Goal: Use online tool/utility: Utilize a website feature to perform a specific function

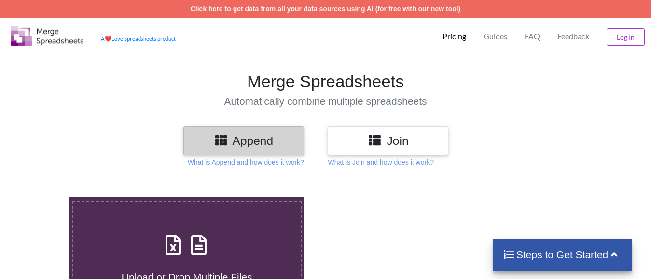
click at [181, 249] on icon at bounding box center [173, 240] width 24 height 20
click at [43, 197] on input "Upload or Drop Multiple Files to Automatically Append Them" at bounding box center [43, 197] width 0 height 0
type input "C:\fakepath\5 hr ins break, Technical Analysis Scanner(1).xlsx"
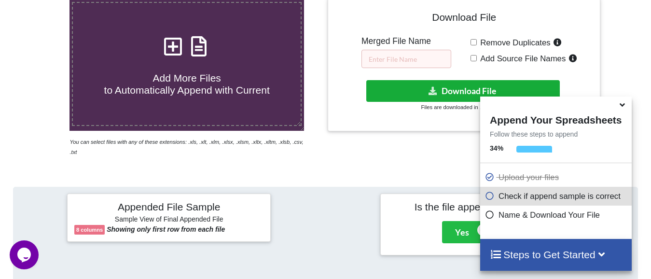
scroll to position [182, 0]
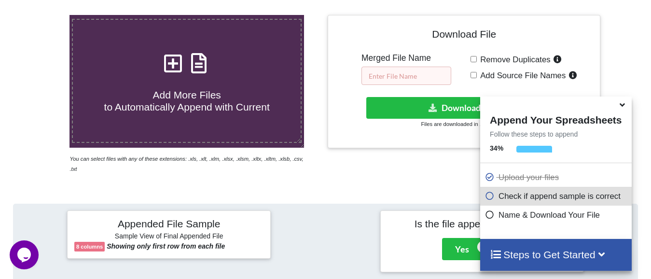
click at [402, 78] on input "text" at bounding box center [407, 76] width 90 height 18
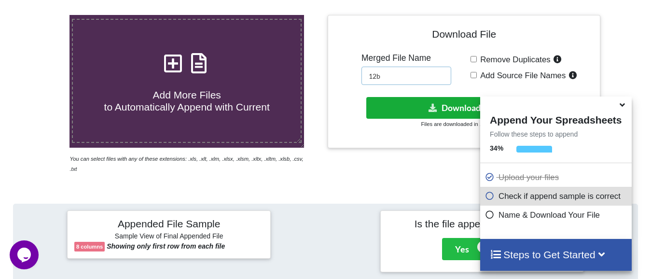
type input "12b"
click at [423, 106] on button "Download File" at bounding box center [463, 108] width 194 height 22
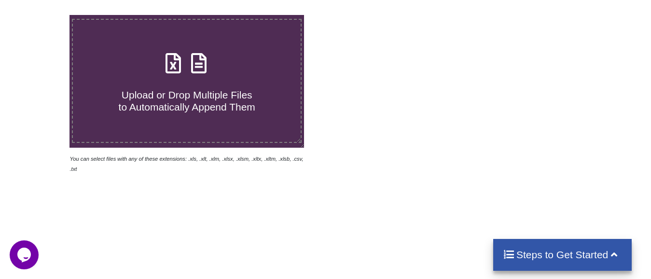
click at [162, 98] on span "Upload or Drop Multiple Files to Automatically Append Them" at bounding box center [187, 100] width 137 height 23
click at [43, 15] on input "Upload or Drop Multiple Files to Automatically Append Them" at bounding box center [43, 15] width 0 height 0
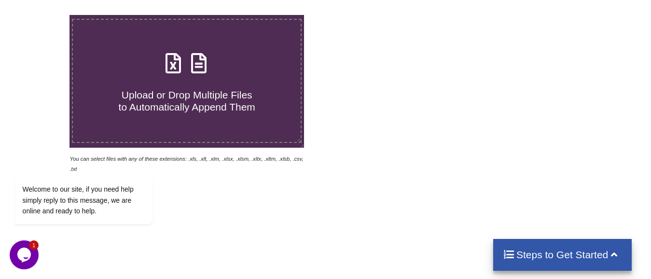
type input "C:\fakepath\5 Days Ins break, Technical Analysis Scanner.xlsx"
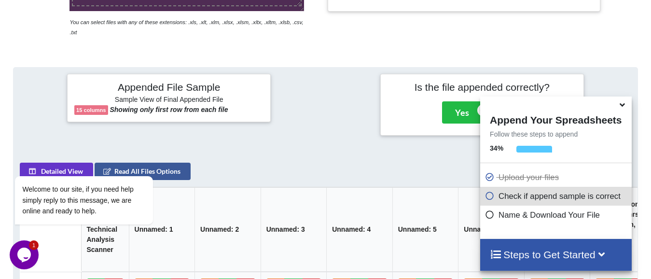
scroll to position [182, 0]
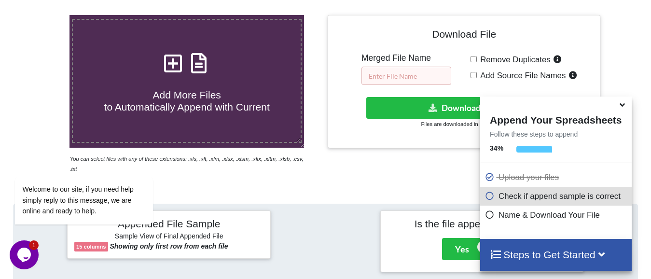
click at [424, 73] on input "text" at bounding box center [407, 76] width 90 height 18
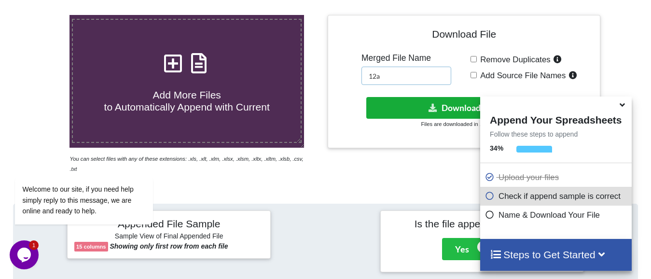
type input "12a"
click at [453, 109] on button "Download File" at bounding box center [463, 108] width 194 height 22
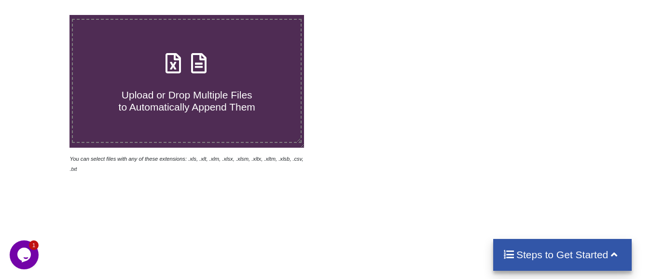
click at [205, 95] on span "Upload or Drop Multiple Files to Automatically Append Them" at bounding box center [187, 100] width 137 height 23
click at [43, 15] on input "Upload or Drop Multiple Files to Automatically Append Them" at bounding box center [43, 15] width 0 height 0
type input "C:\fakepath\entry 1 HR BRK, Technical Analysis Scanner-10 21.xlsx"
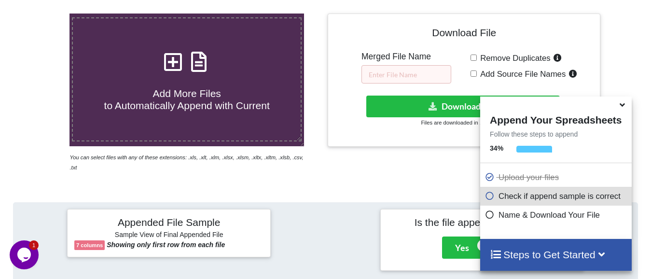
scroll to position [134, 0]
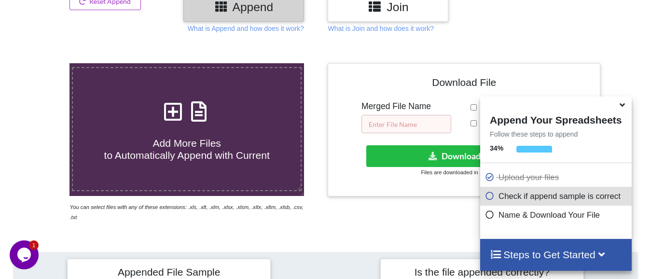
click at [408, 118] on input "text" at bounding box center [407, 124] width 90 height 18
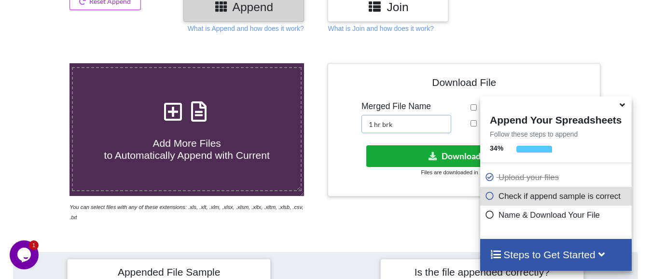
type input "1 hr brk"
click at [432, 156] on icon at bounding box center [433, 155] width 10 height 7
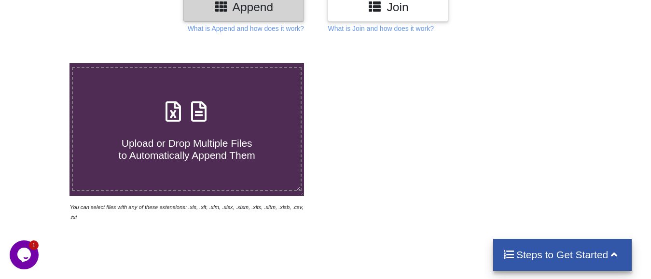
click at [206, 134] on h4 "Upload or Drop Multiple Files to Automatically Append Them" at bounding box center [187, 143] width 228 height 37
click at [43, 63] on input "Upload or Drop Multiple Files to Automatically Append Them" at bounding box center [43, 63] width 0 height 0
type input "C:\fakepath\3 days Ins break, Technical Analysis Scanner.xlsx"
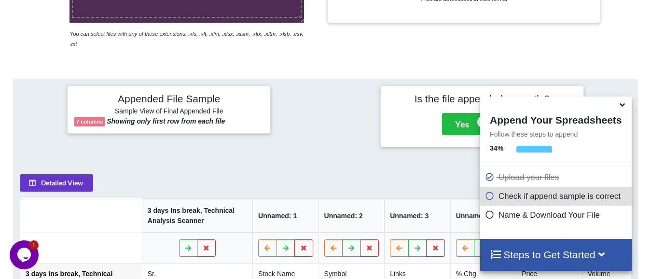
scroll to position [182, 0]
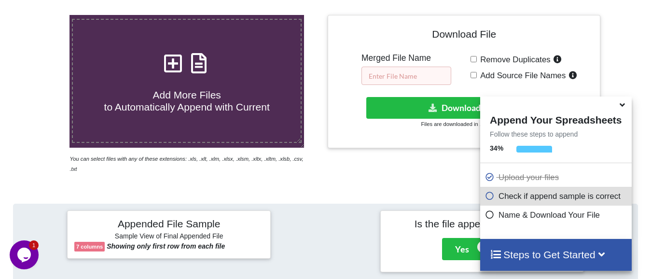
click at [416, 76] on input "text" at bounding box center [407, 76] width 90 height 18
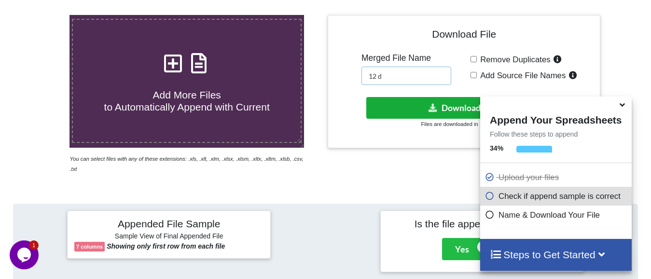
type input "12 d"
click at [421, 103] on button "Download File" at bounding box center [463, 108] width 194 height 22
